Goal: Transaction & Acquisition: Purchase product/service

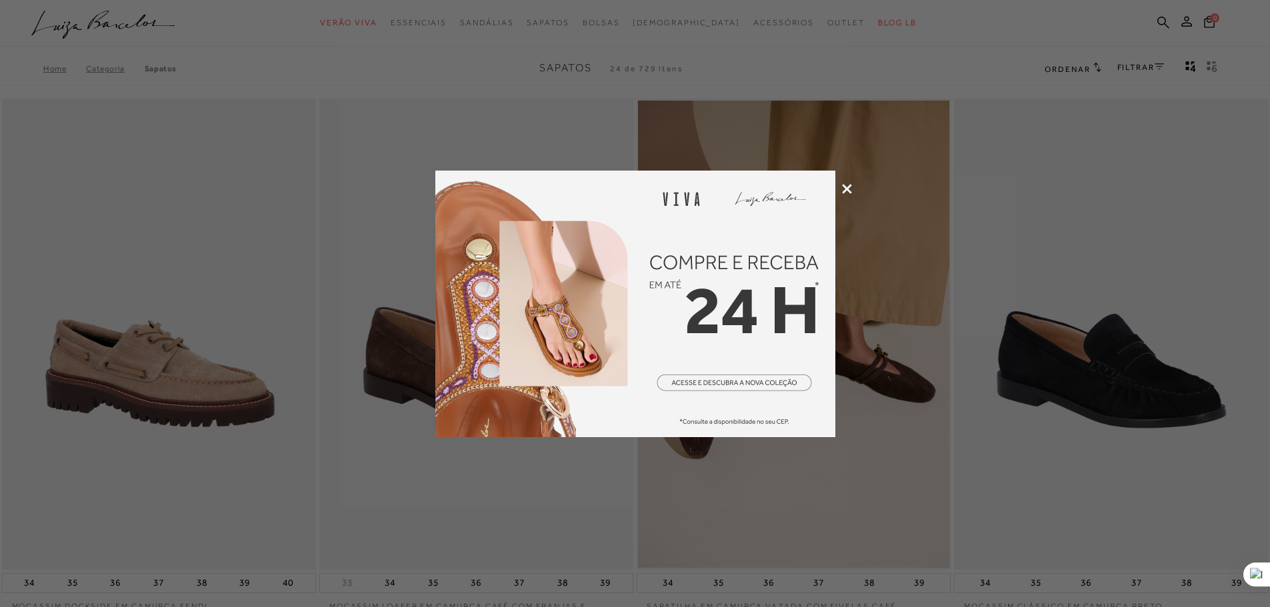
click at [843, 195] on div at bounding box center [635, 303] width 1270 height 607
click at [846, 185] on icon at bounding box center [847, 189] width 10 height 10
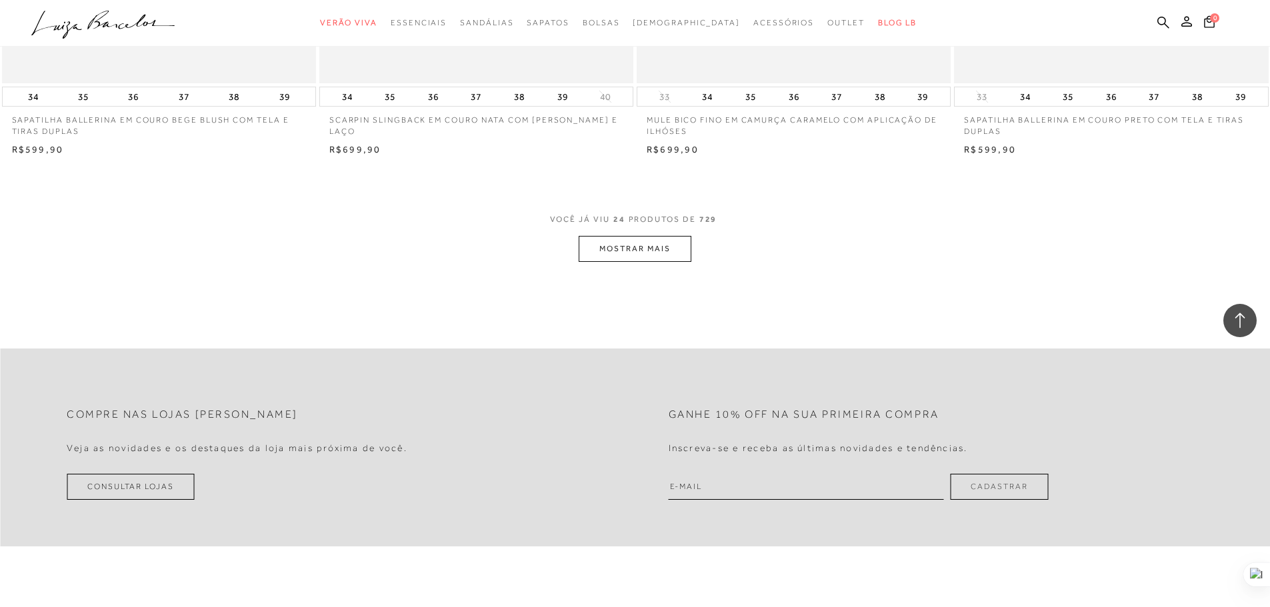
scroll to position [3267, 0]
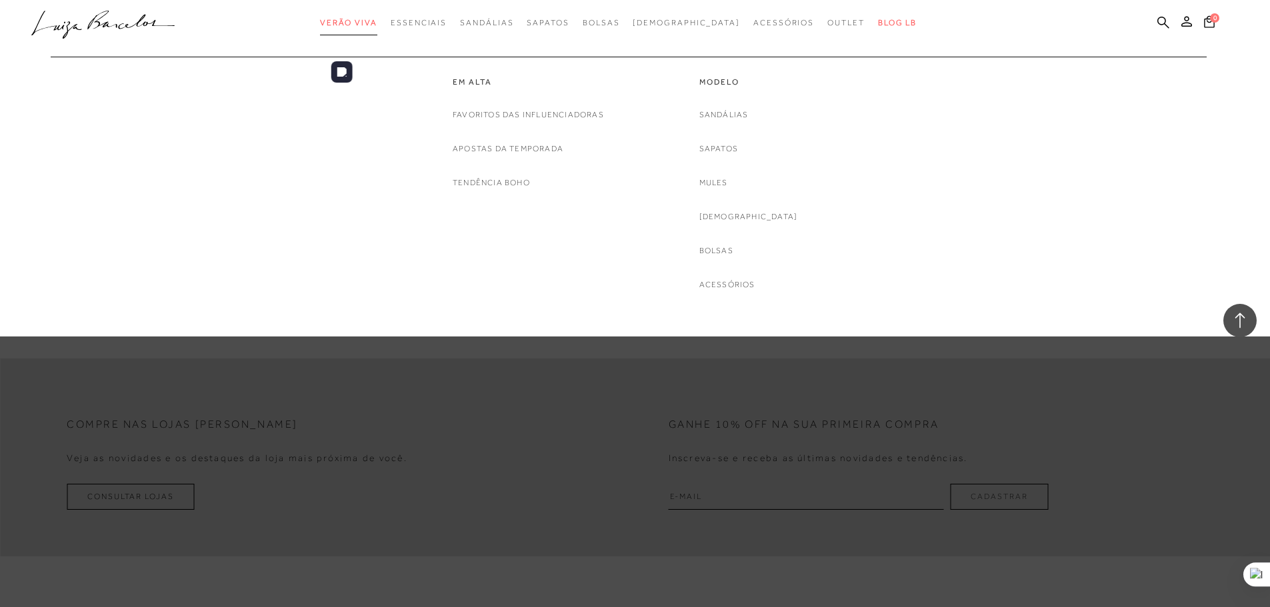
click at [377, 23] on span "Verão Viva" at bounding box center [348, 22] width 57 height 9
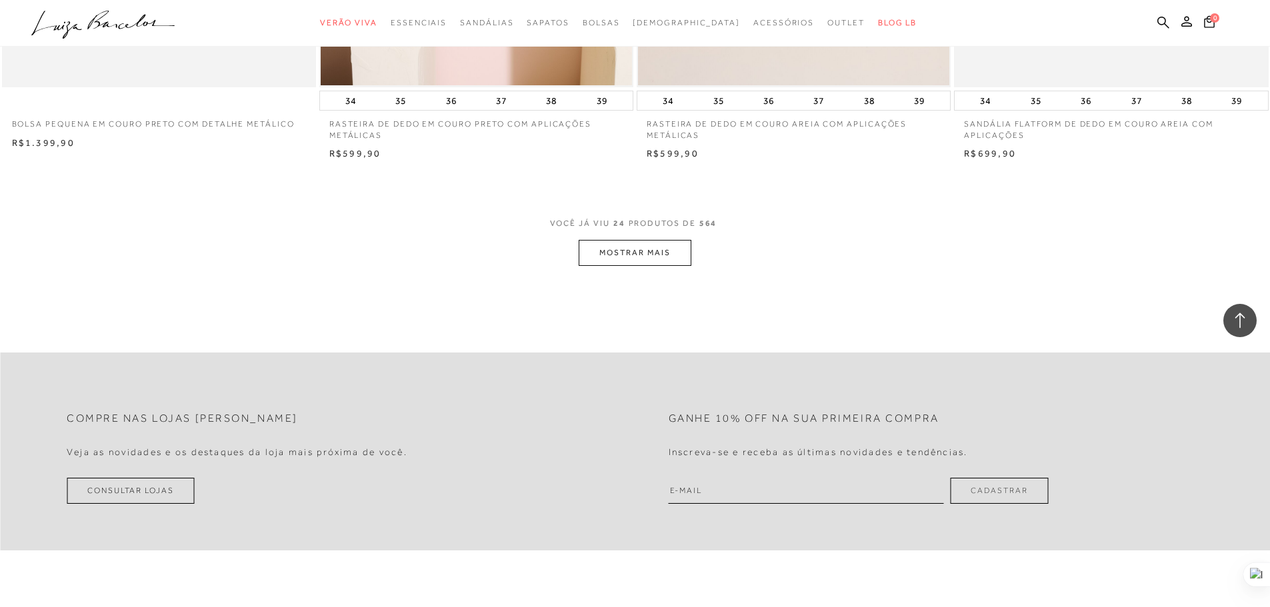
scroll to position [3267, 0]
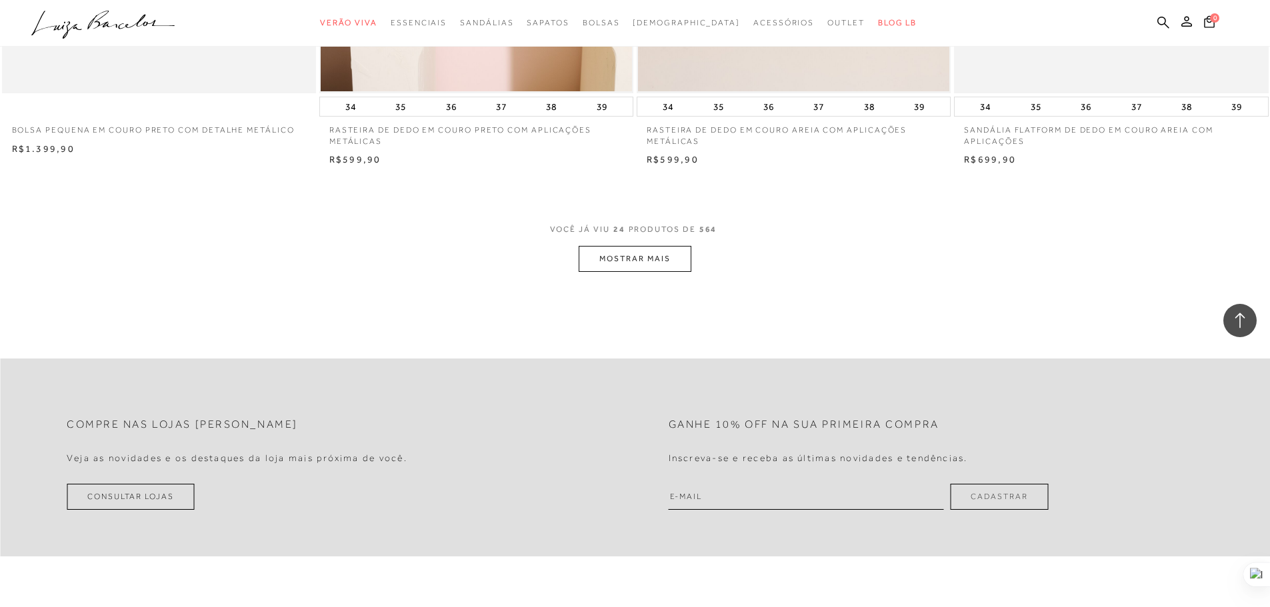
click at [679, 252] on button "MOSTRAR MAIS" at bounding box center [635, 259] width 112 height 26
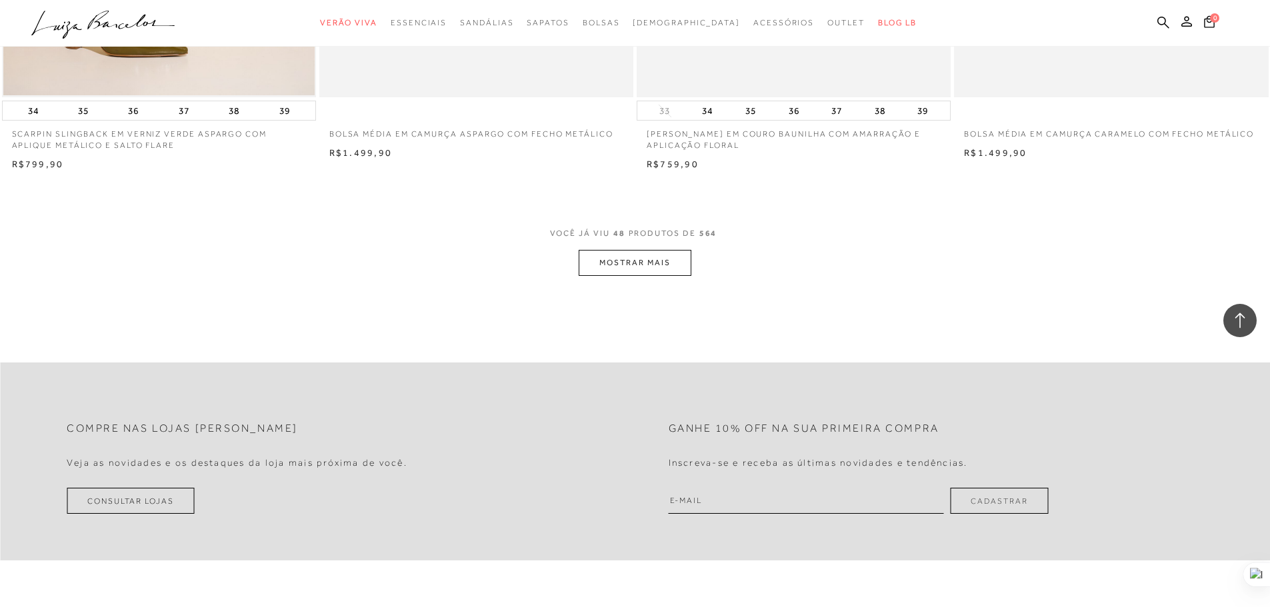
scroll to position [6600, 0]
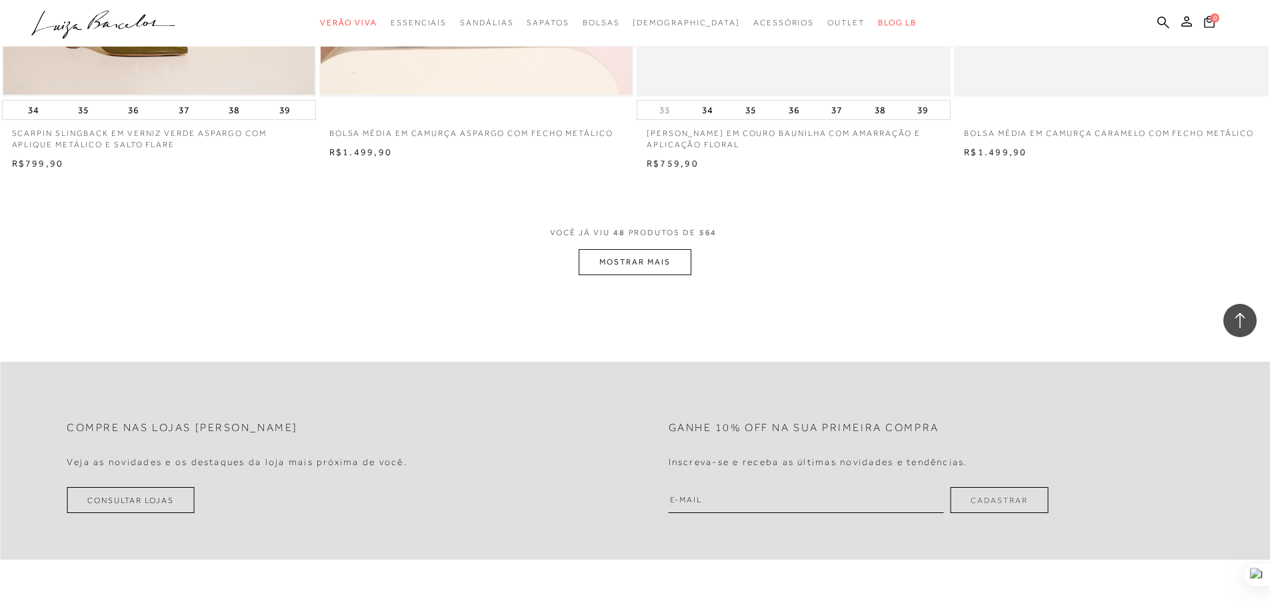
click at [649, 265] on button "MOSTRAR MAIS" at bounding box center [635, 262] width 112 height 26
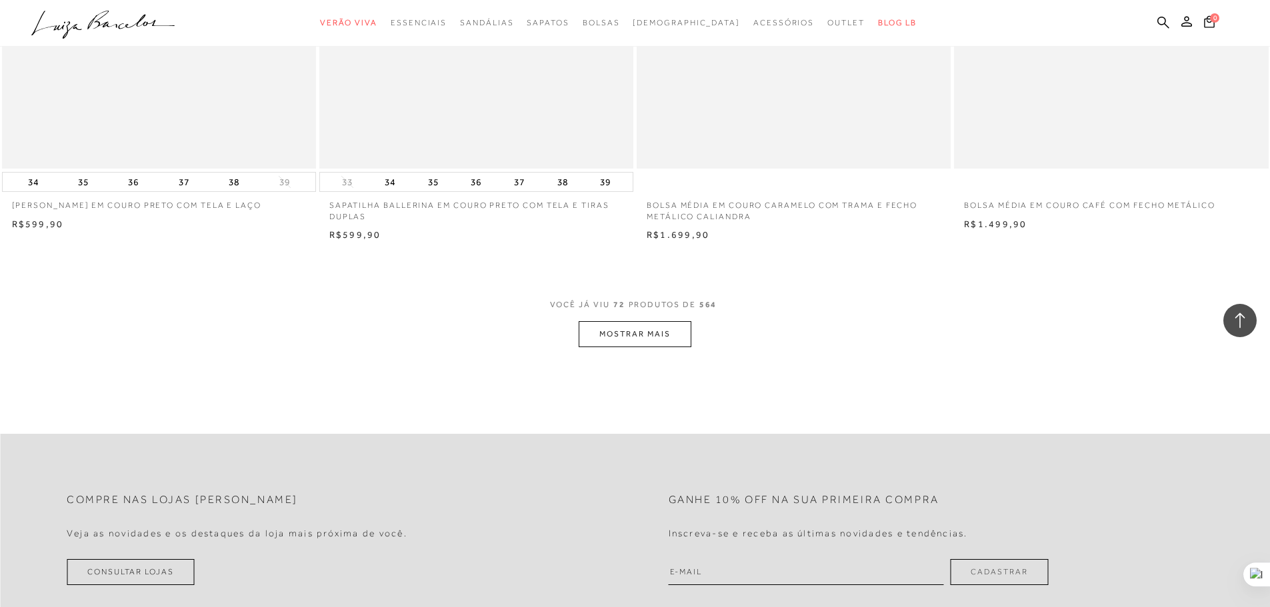
scroll to position [9866, 0]
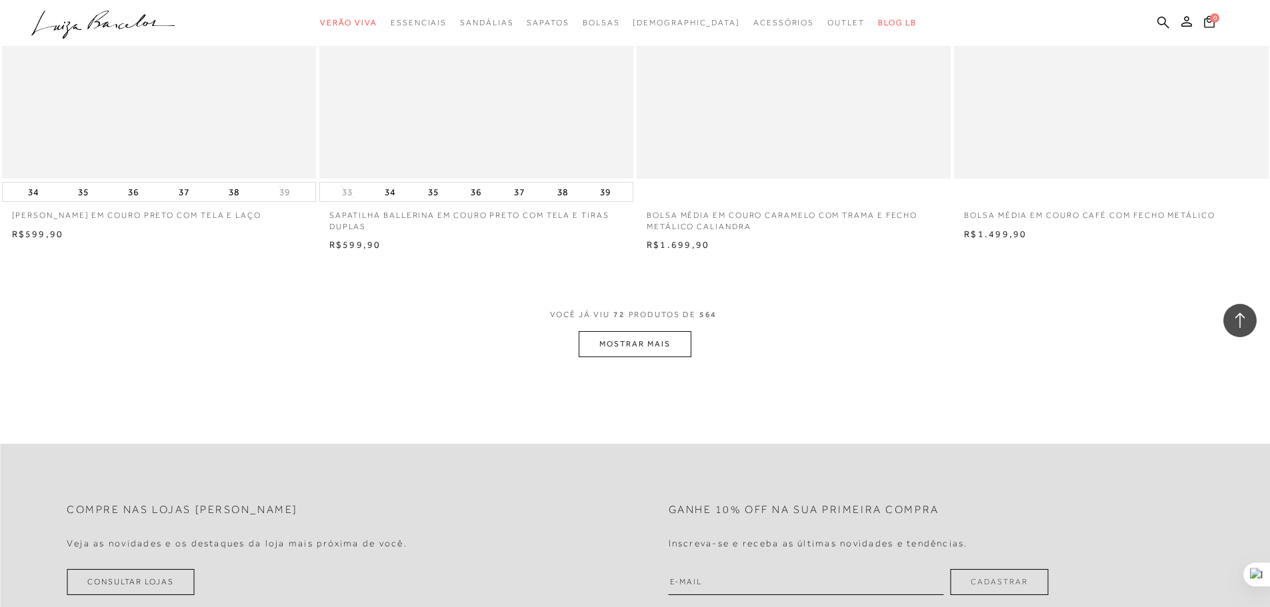
click at [642, 335] on button "MOSTRAR MAIS" at bounding box center [635, 344] width 112 height 26
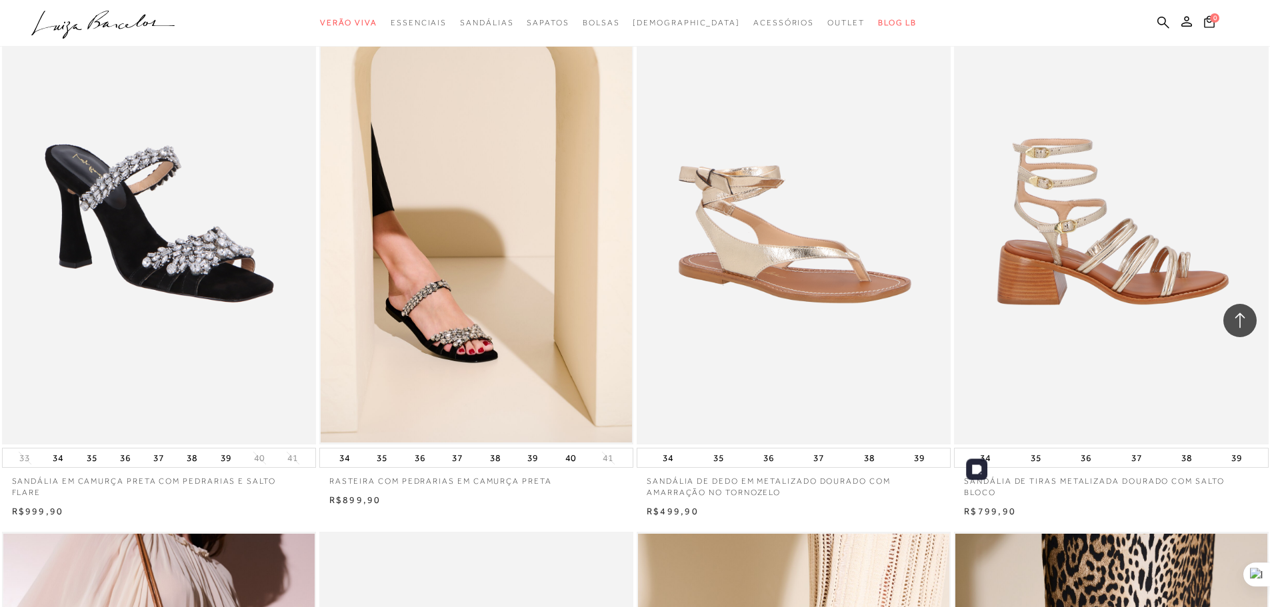
scroll to position [12333, 0]
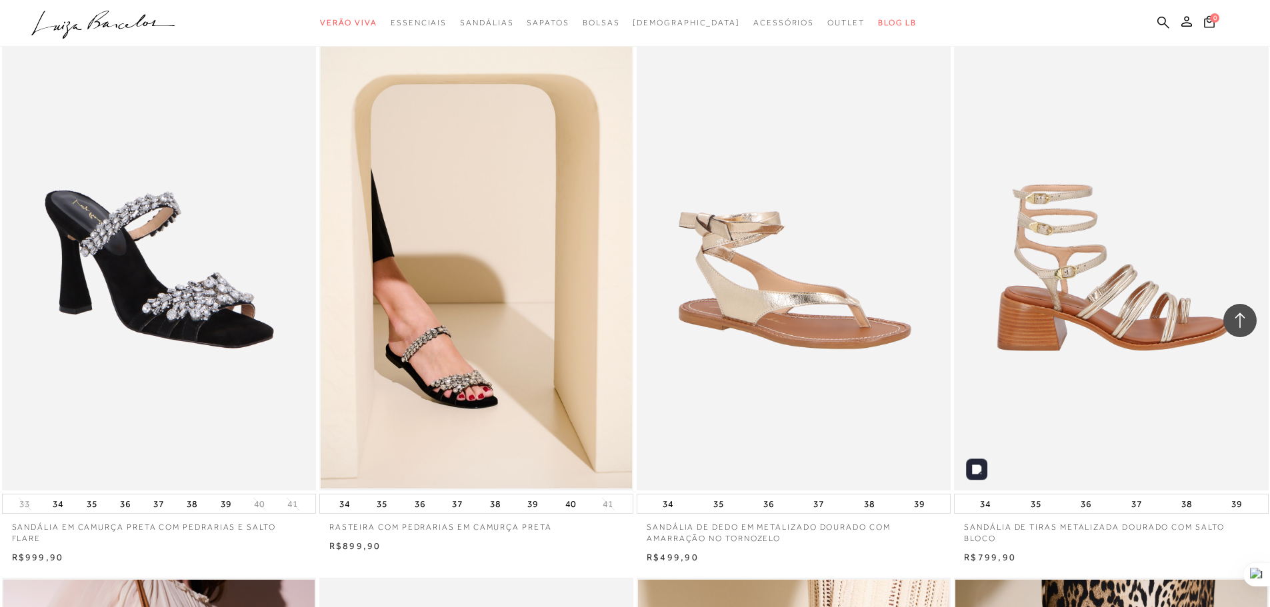
click at [1052, 254] on img at bounding box center [1111, 254] width 313 height 471
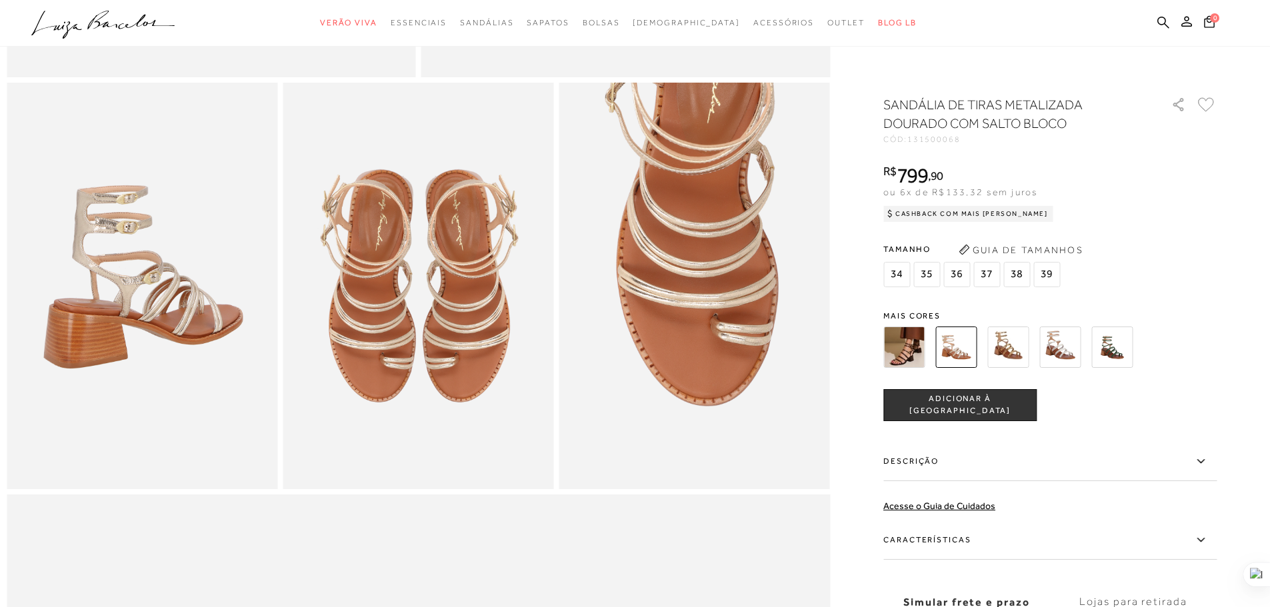
scroll to position [667, 0]
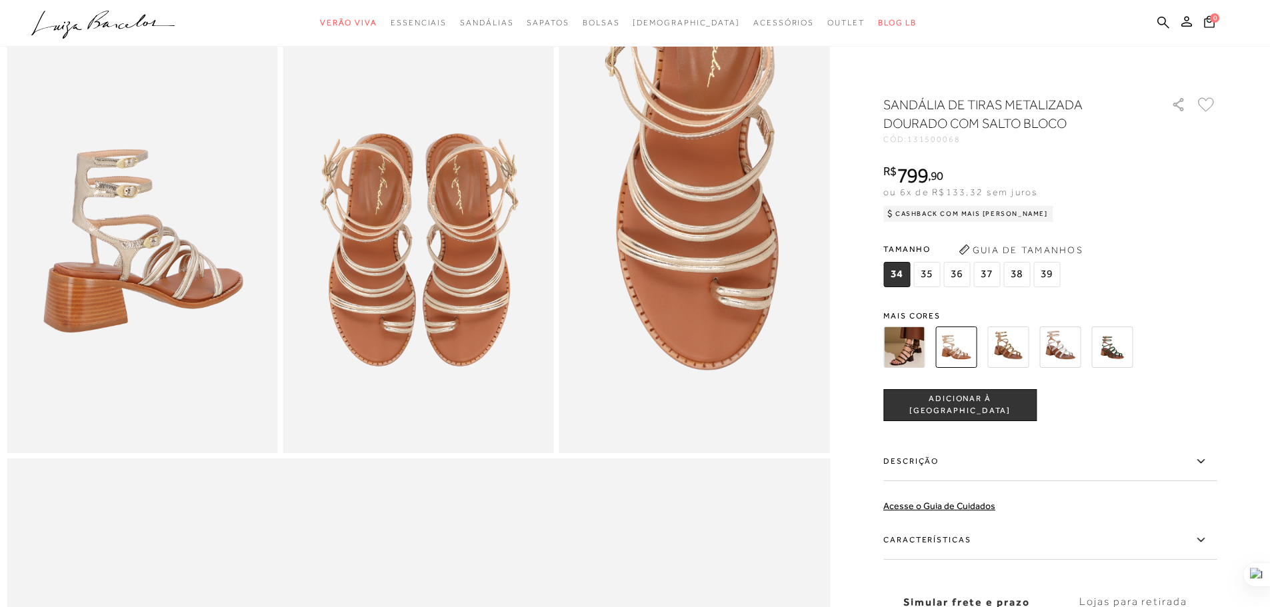
click at [917, 344] on img at bounding box center [903, 347] width 41 height 41
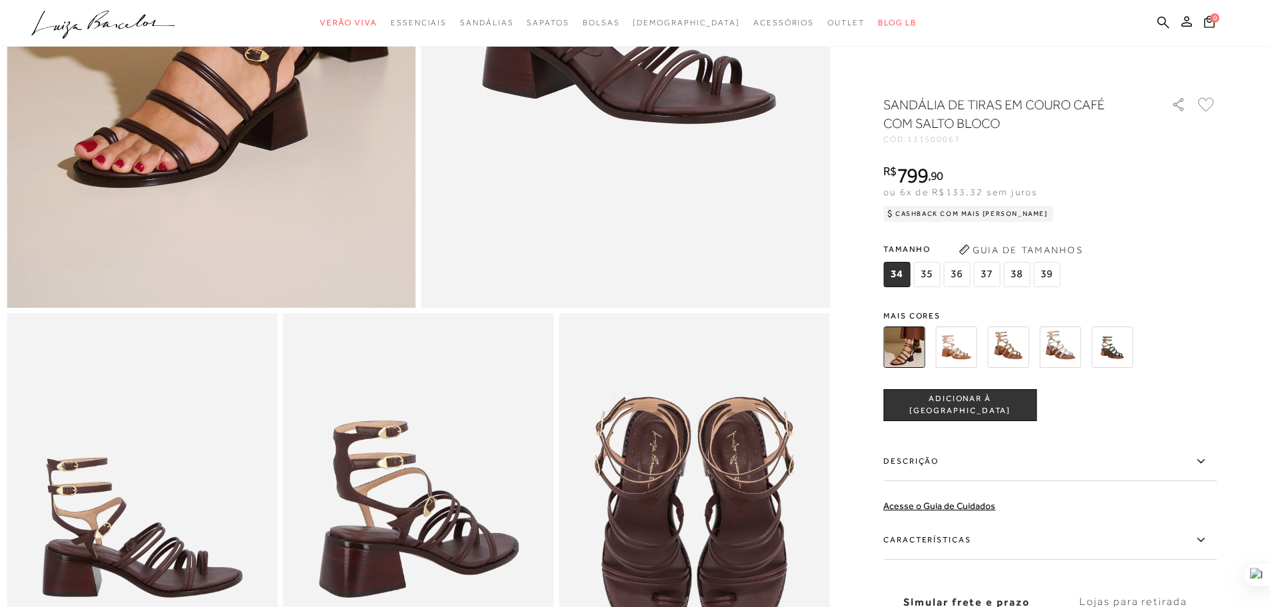
scroll to position [67, 0]
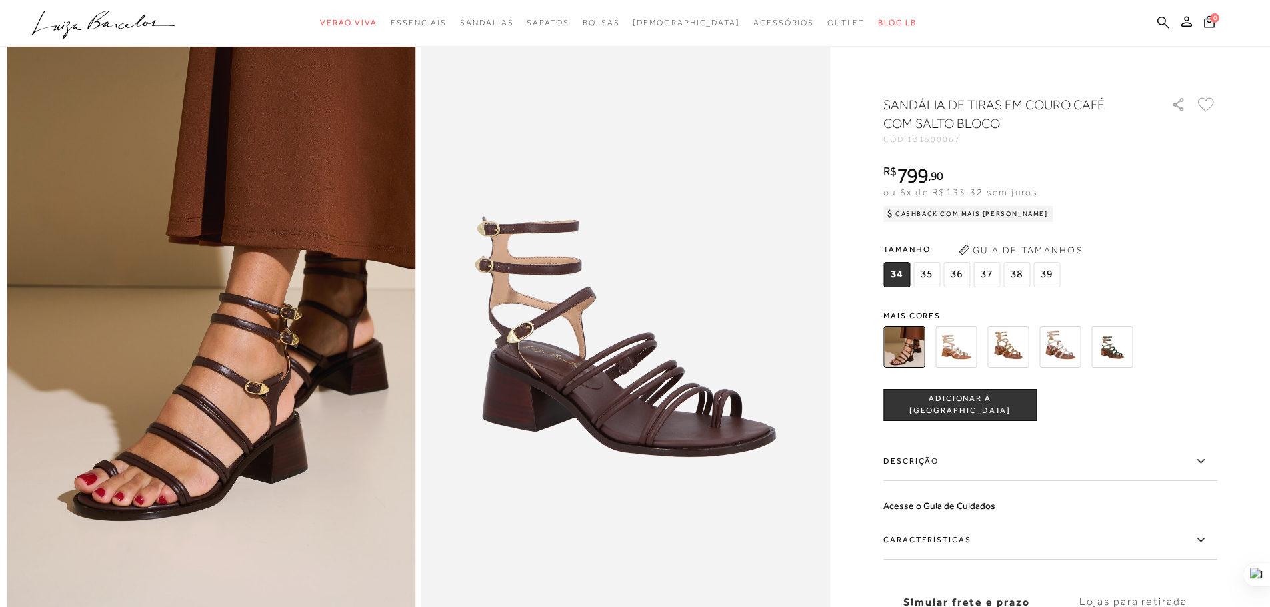
click at [977, 347] on img at bounding box center [955, 347] width 41 height 41
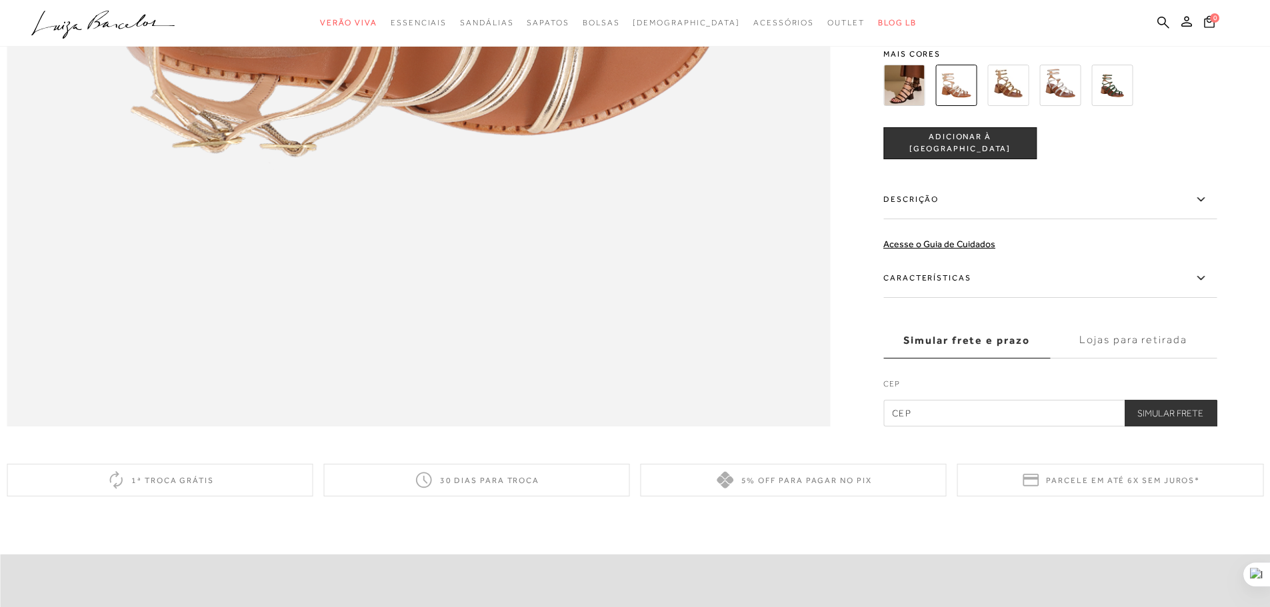
scroll to position [1533, 0]
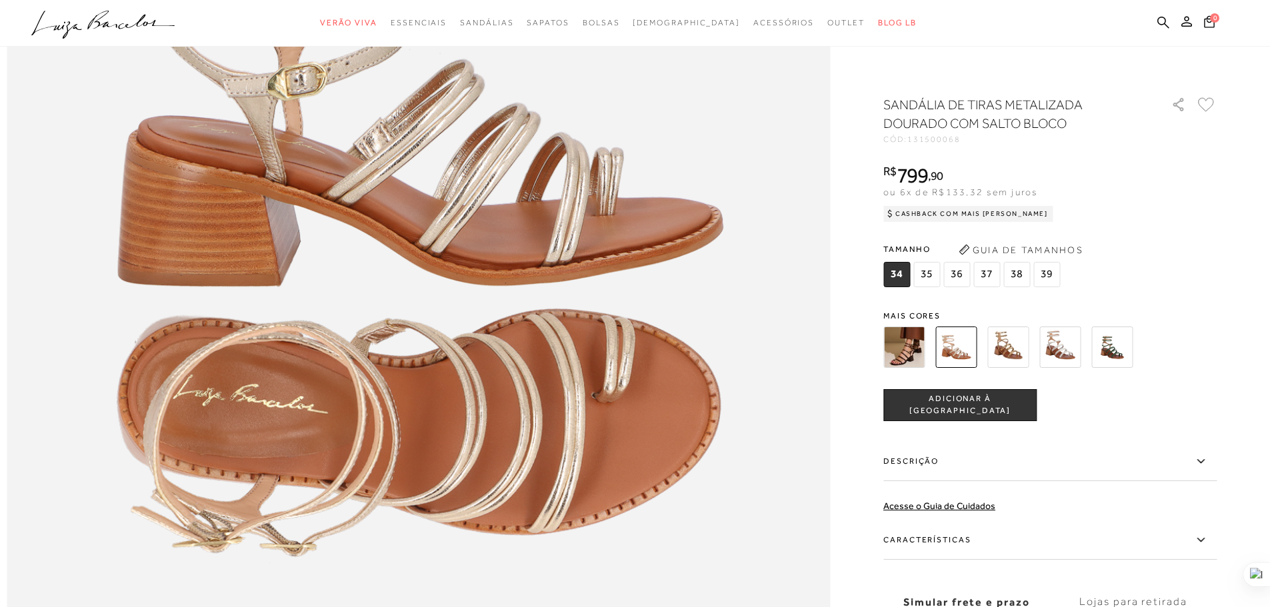
click at [1010, 343] on img at bounding box center [1007, 347] width 41 height 41
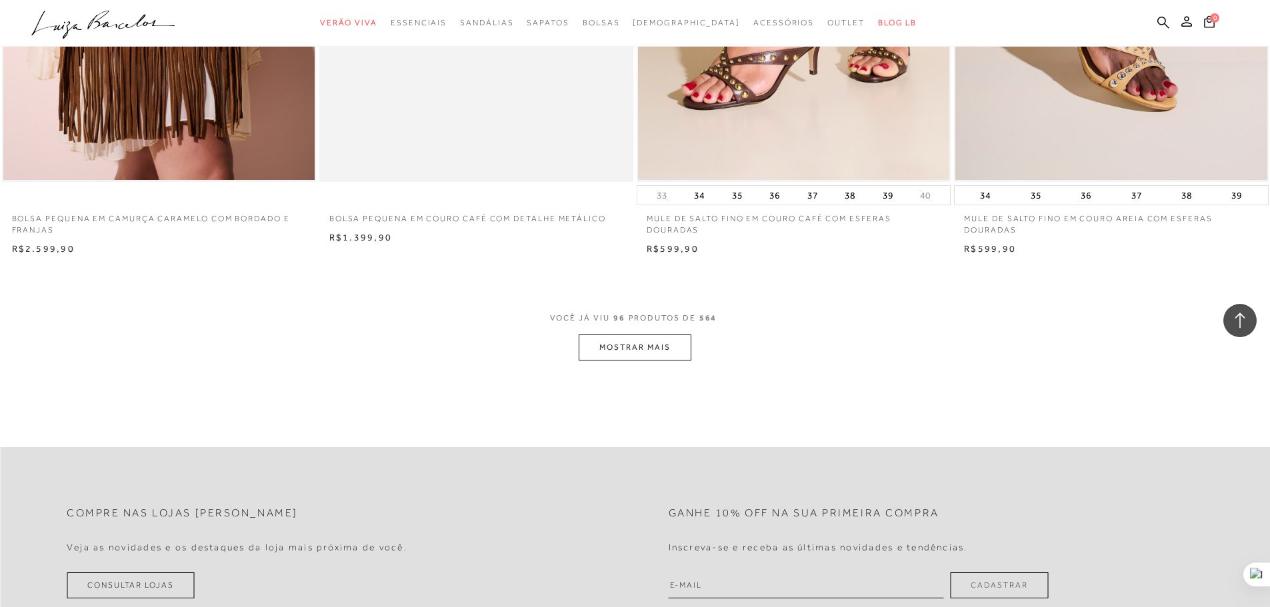
scroll to position [13466, 0]
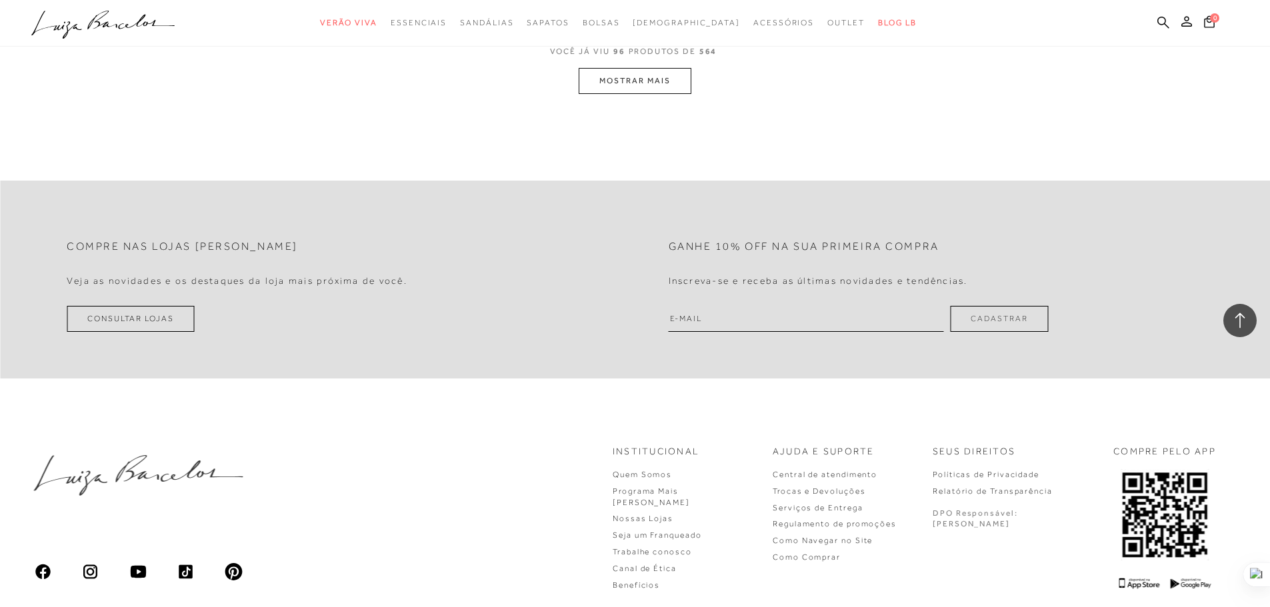
click at [662, 77] on button "MOSTRAR MAIS" at bounding box center [635, 81] width 112 height 26
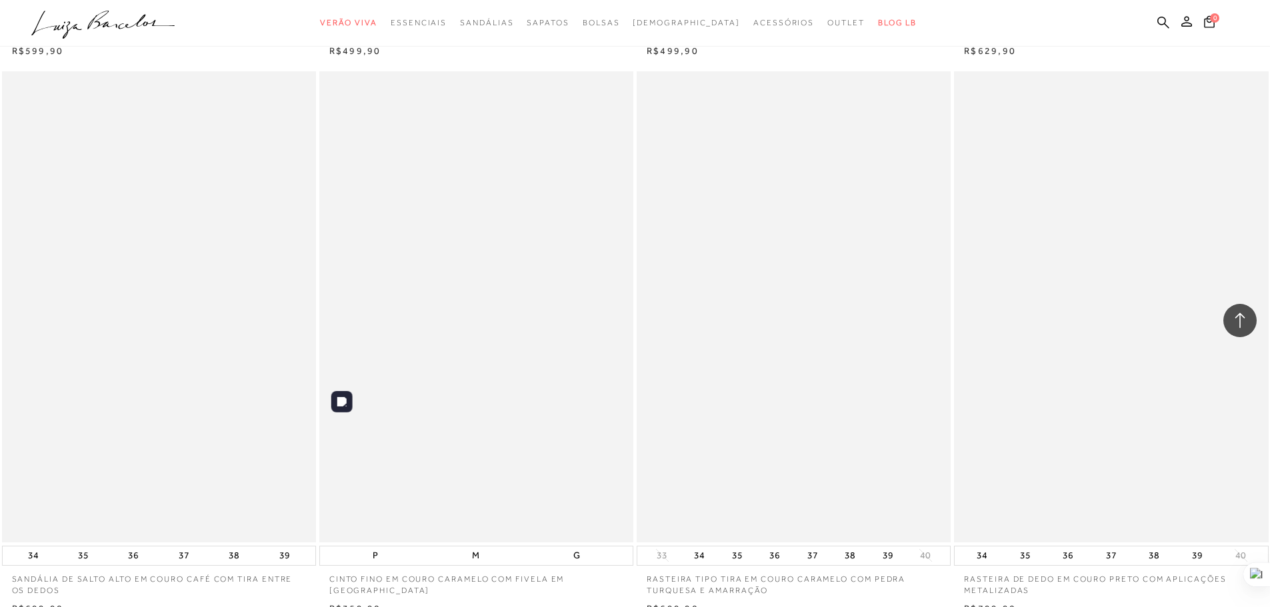
scroll to position [13937, 0]
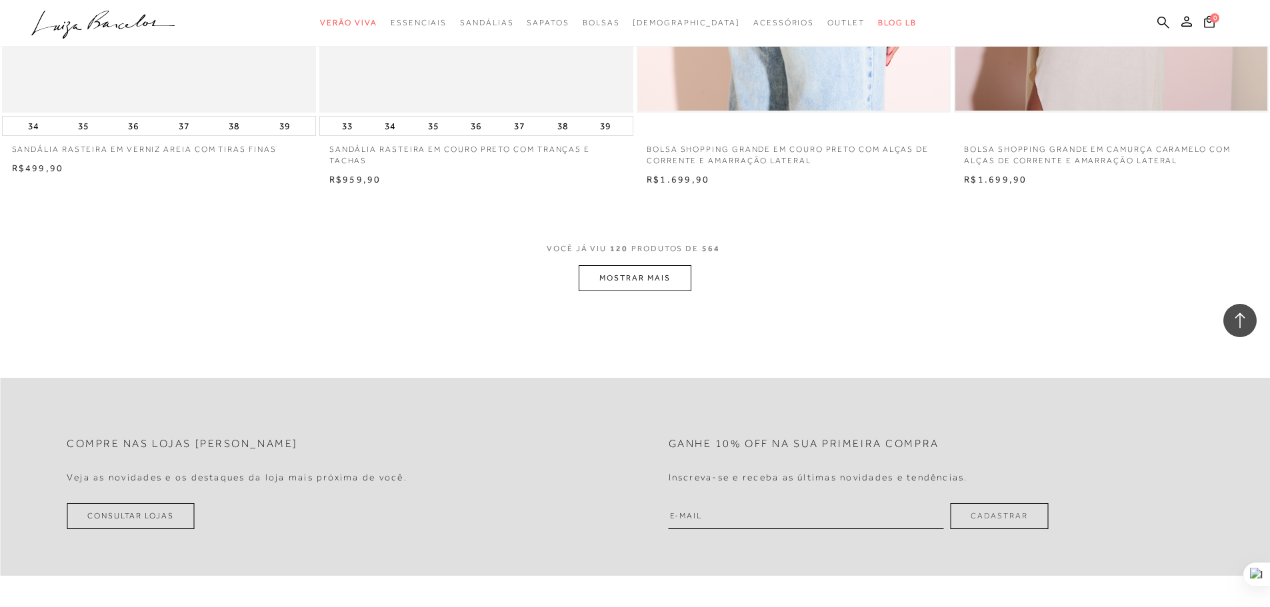
click at [611, 279] on button "MOSTRAR MAIS" at bounding box center [635, 278] width 112 height 26
